Goal: Navigation & Orientation: Find specific page/section

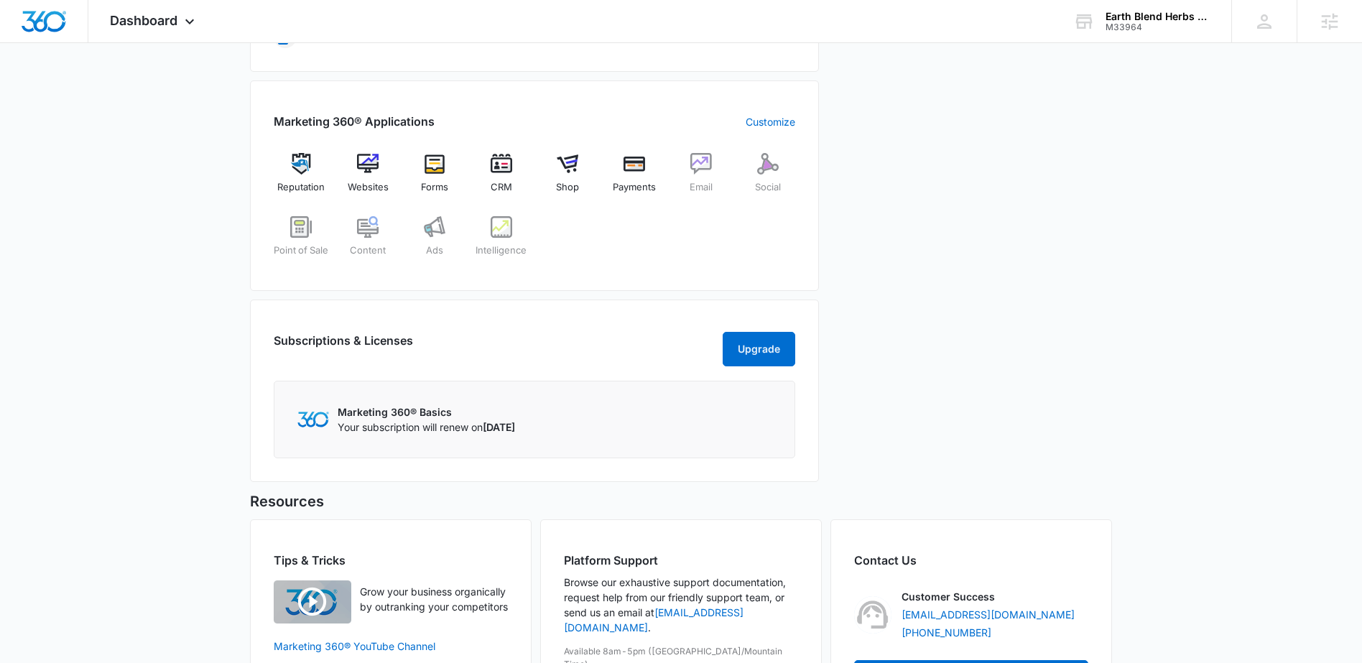
scroll to position [522, 0]
click at [572, 168] on img at bounding box center [568, 163] width 22 height 22
